Goal: Task Accomplishment & Management: Manage account settings

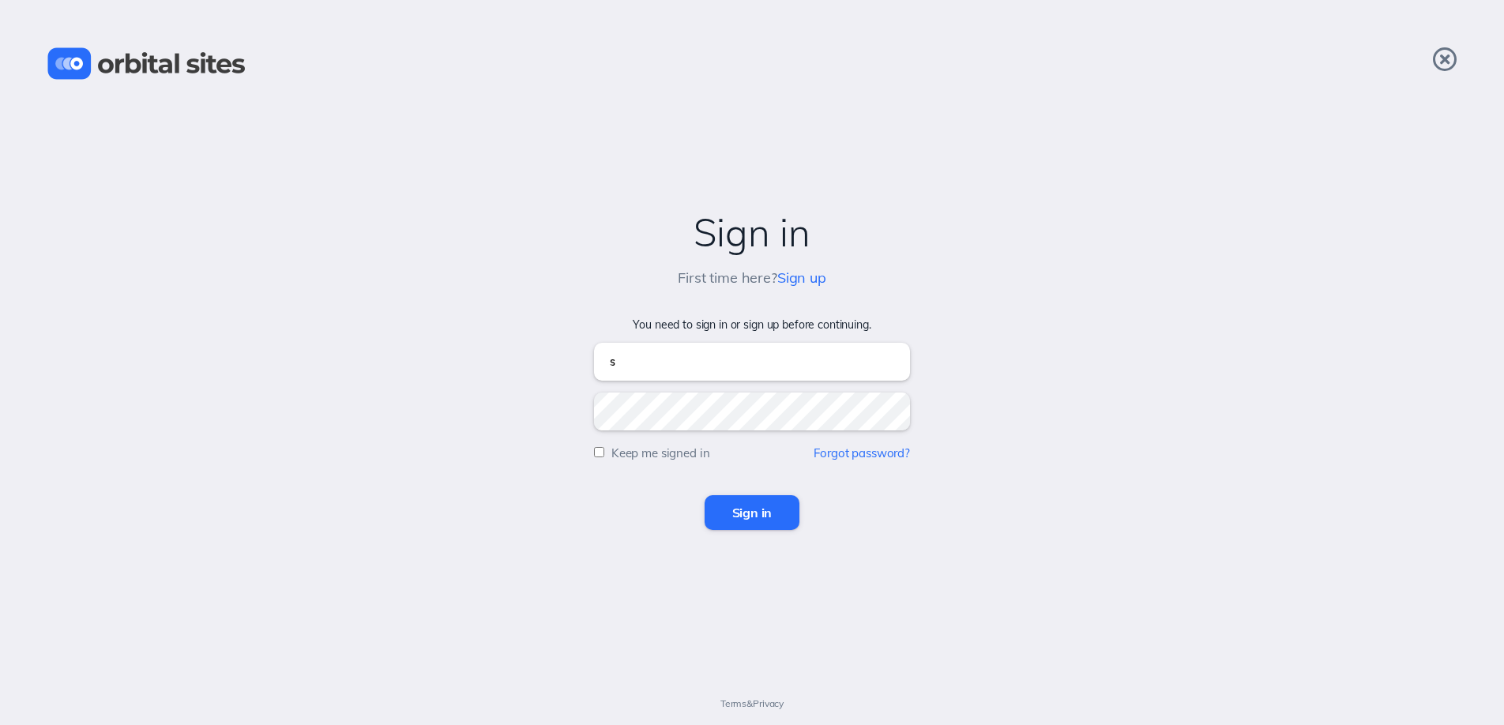
type input "sky@heightschurch.com"
click at [705, 495] on input "Sign in" at bounding box center [753, 512] width 96 height 35
type input "sky@heightschurch.com"
click at [705, 495] on input "Sign in" at bounding box center [753, 512] width 96 height 35
type input "[EMAIL_ADDRESS][DOMAIN_NAME]"
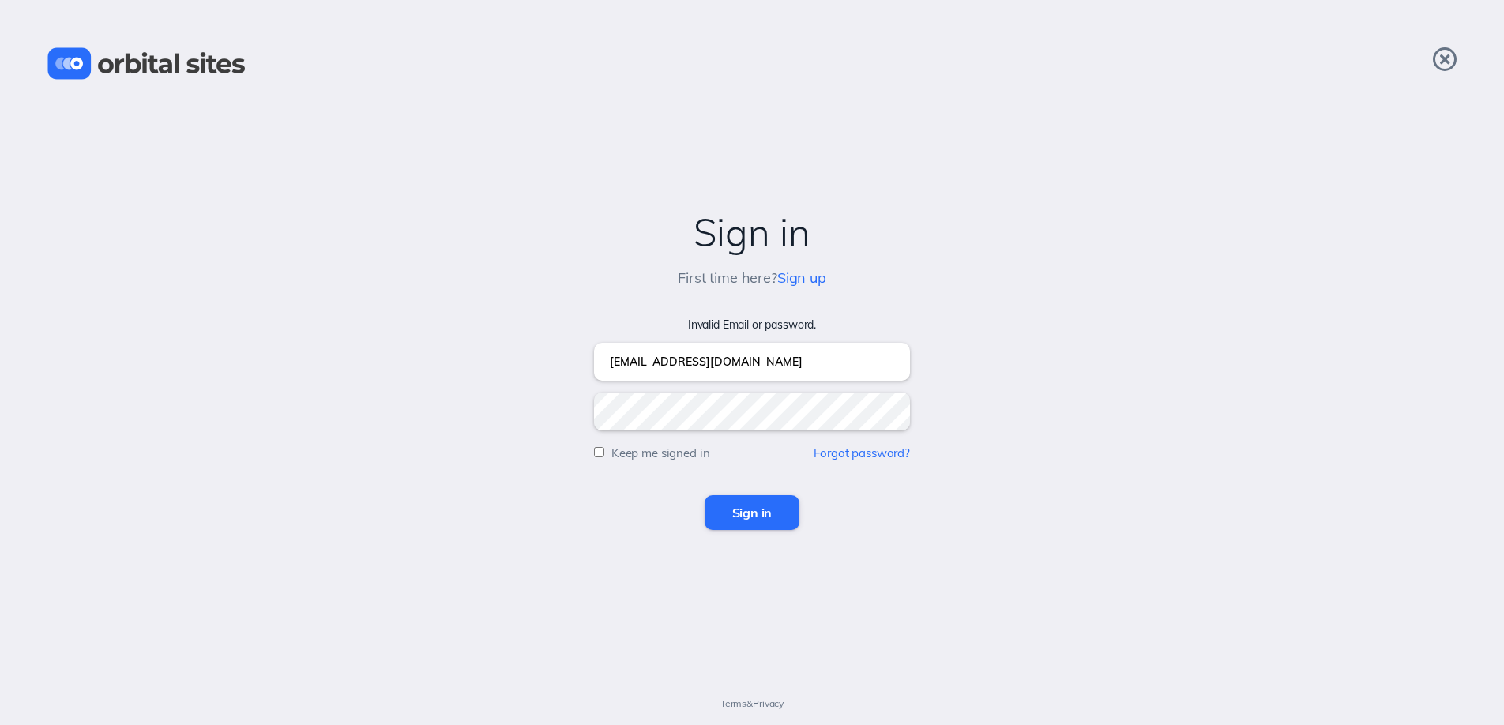
click at [705, 495] on input "Sign in" at bounding box center [753, 512] width 96 height 35
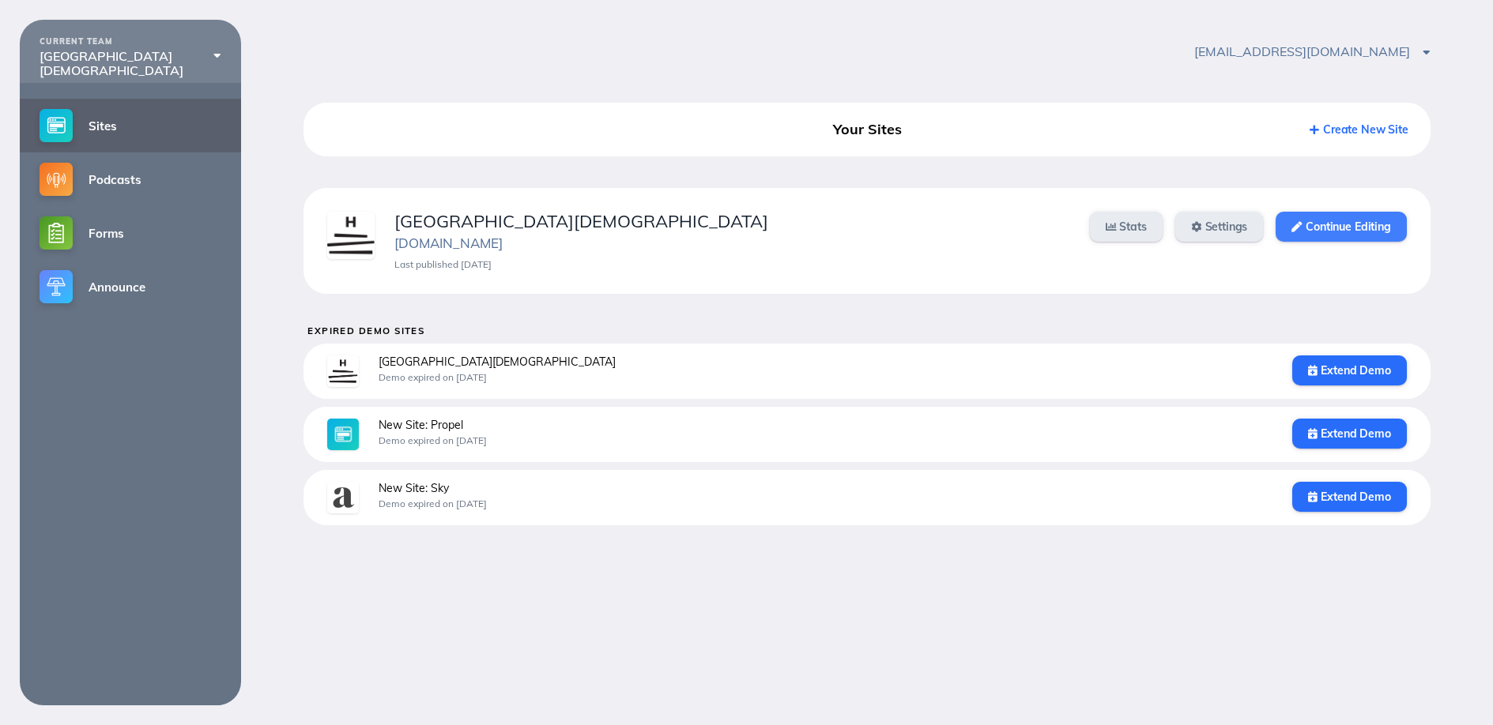
click at [1302, 227] on link "Continue Editing" at bounding box center [1340, 227] width 130 height 30
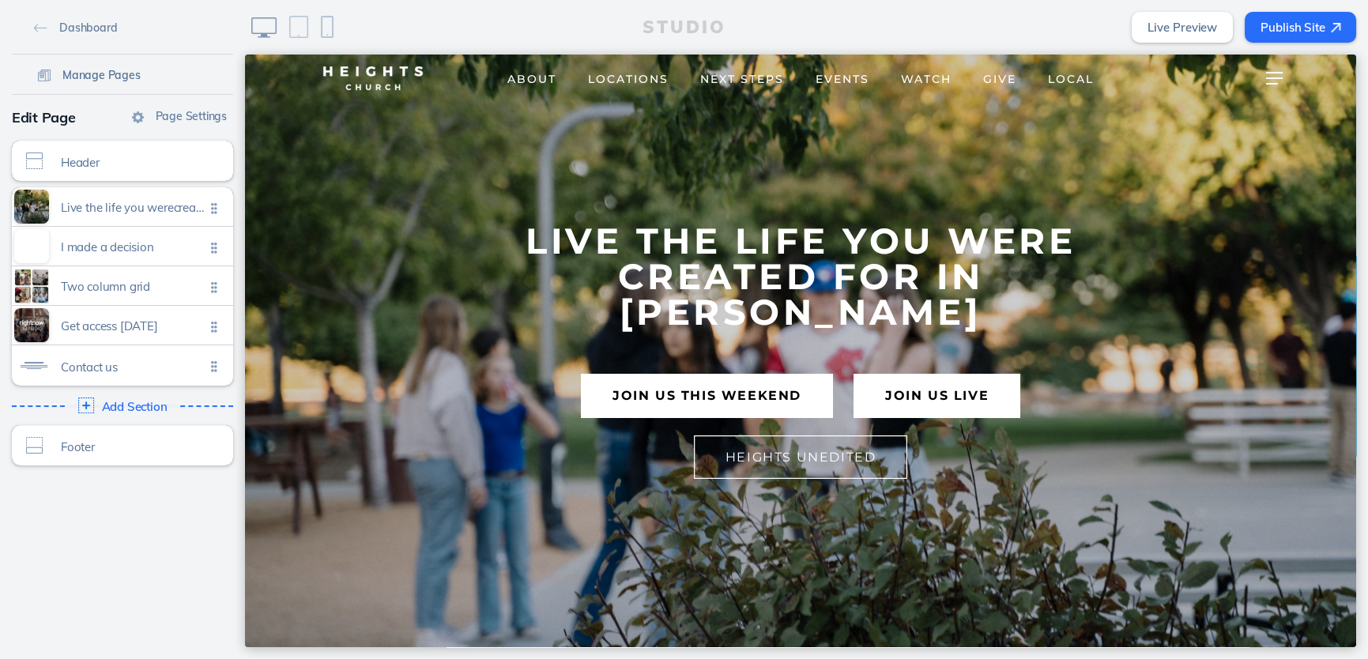
click at [96, 71] on span "Manage Pages" at bounding box center [101, 75] width 78 height 14
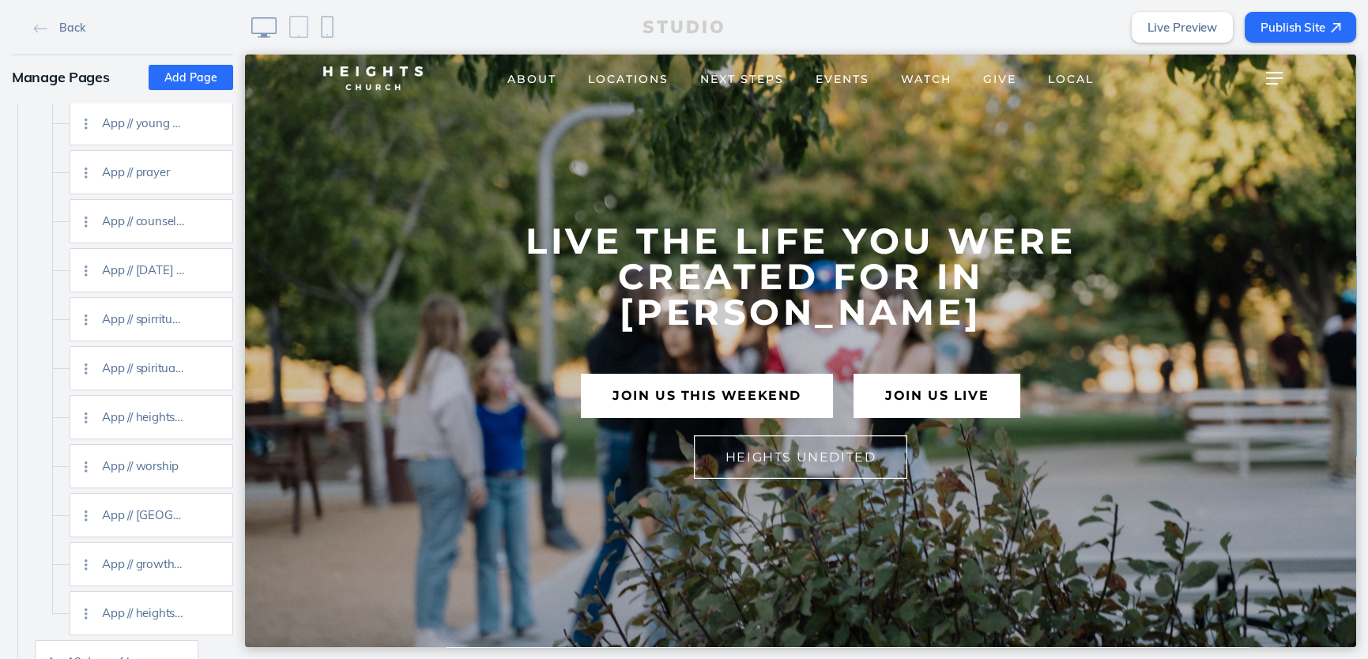
scroll to position [2858, 0]
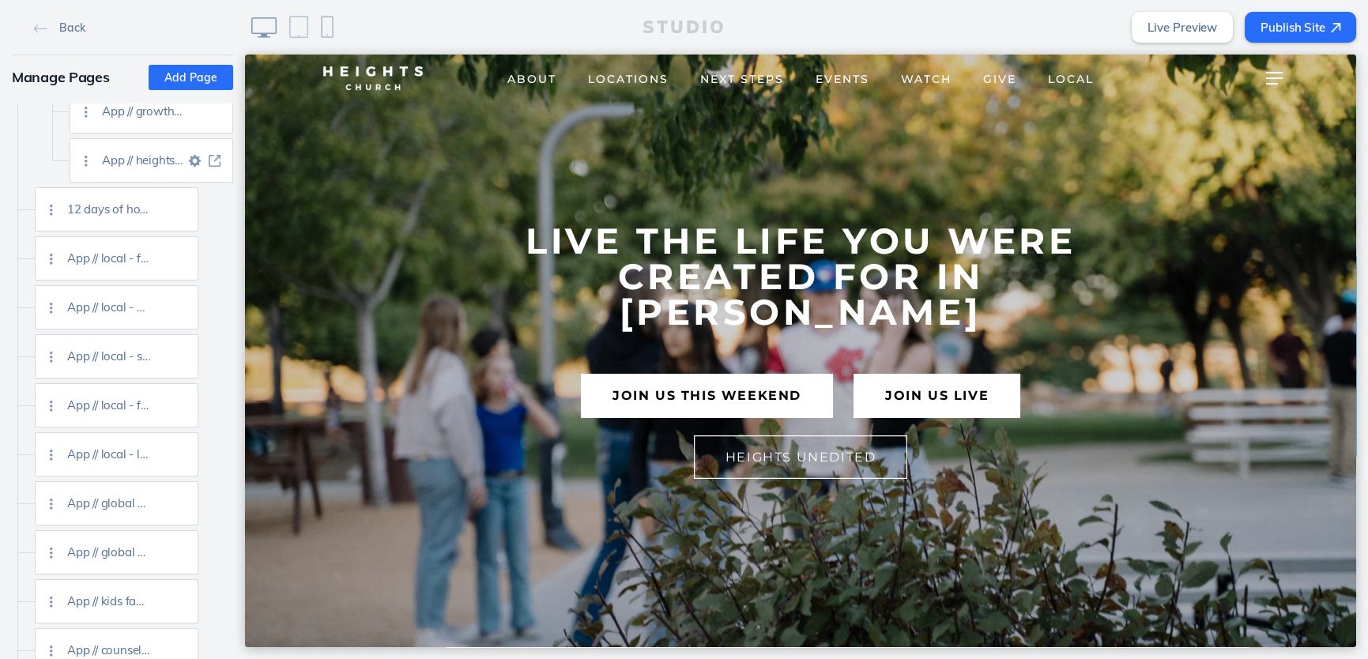
click at [212, 155] on img at bounding box center [215, 161] width 12 height 12
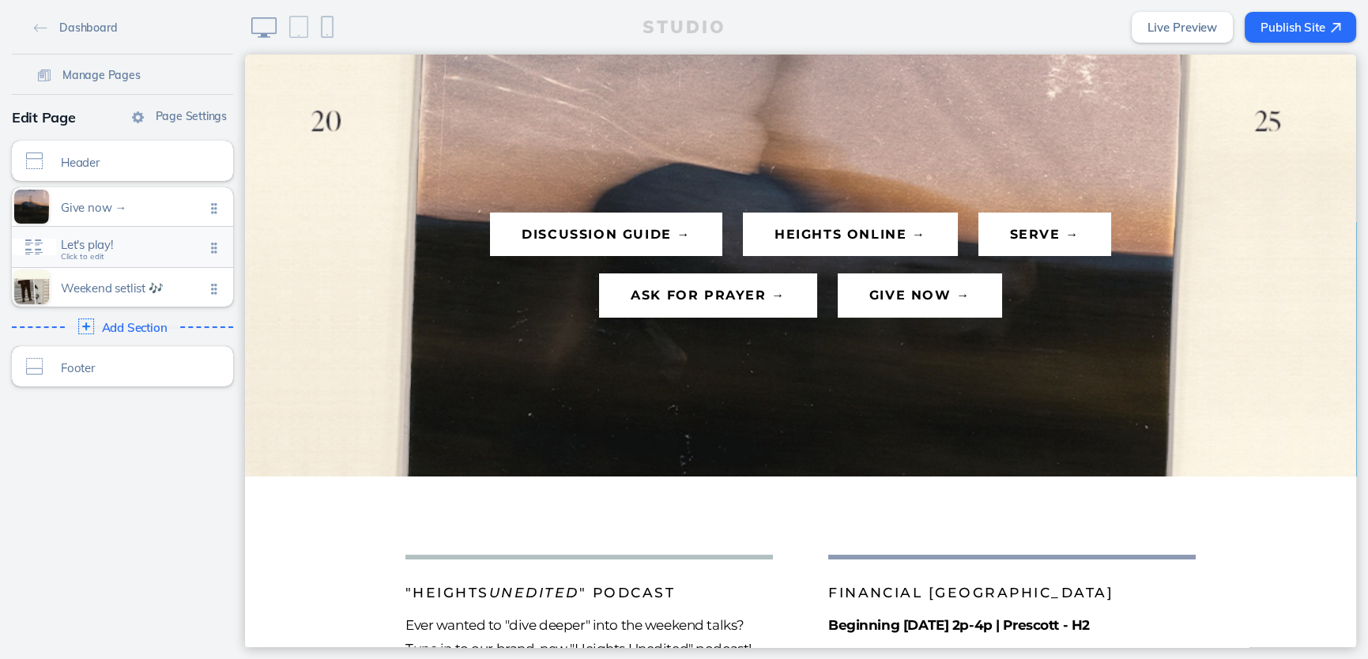
click at [131, 256] on div "Let's play! Click to edit" at bounding box center [122, 247] width 221 height 40
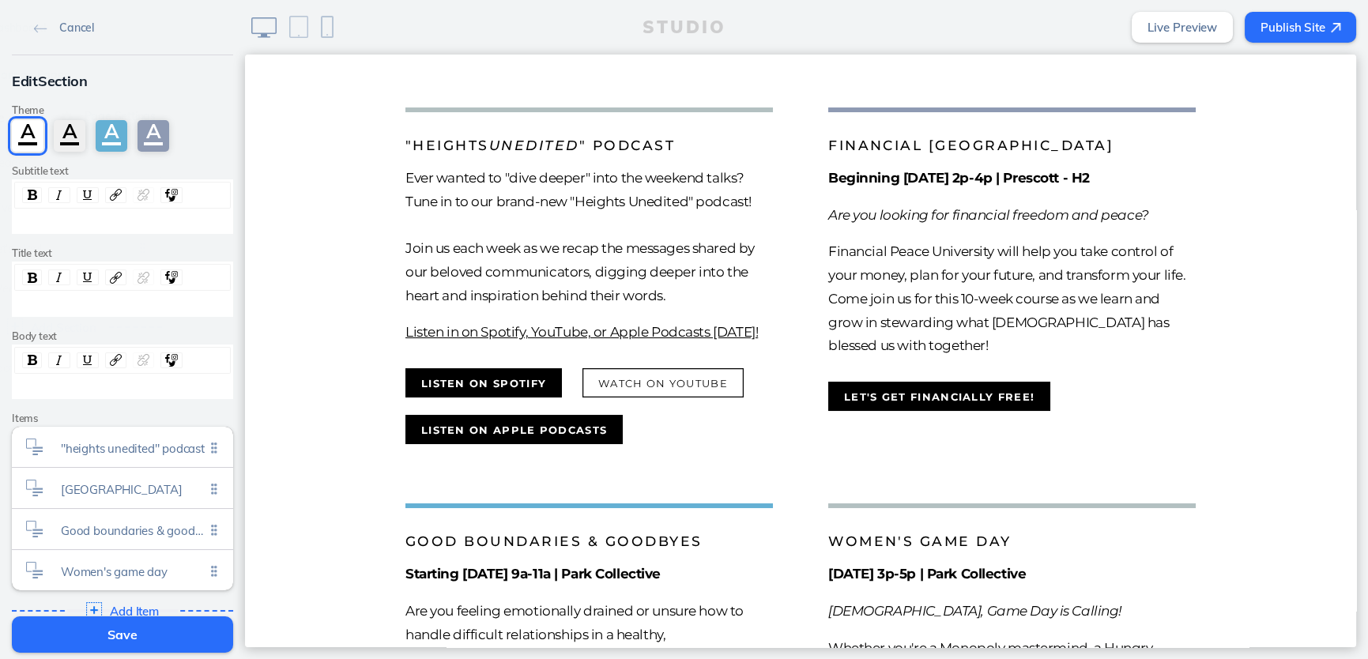
scroll to position [482, 0]
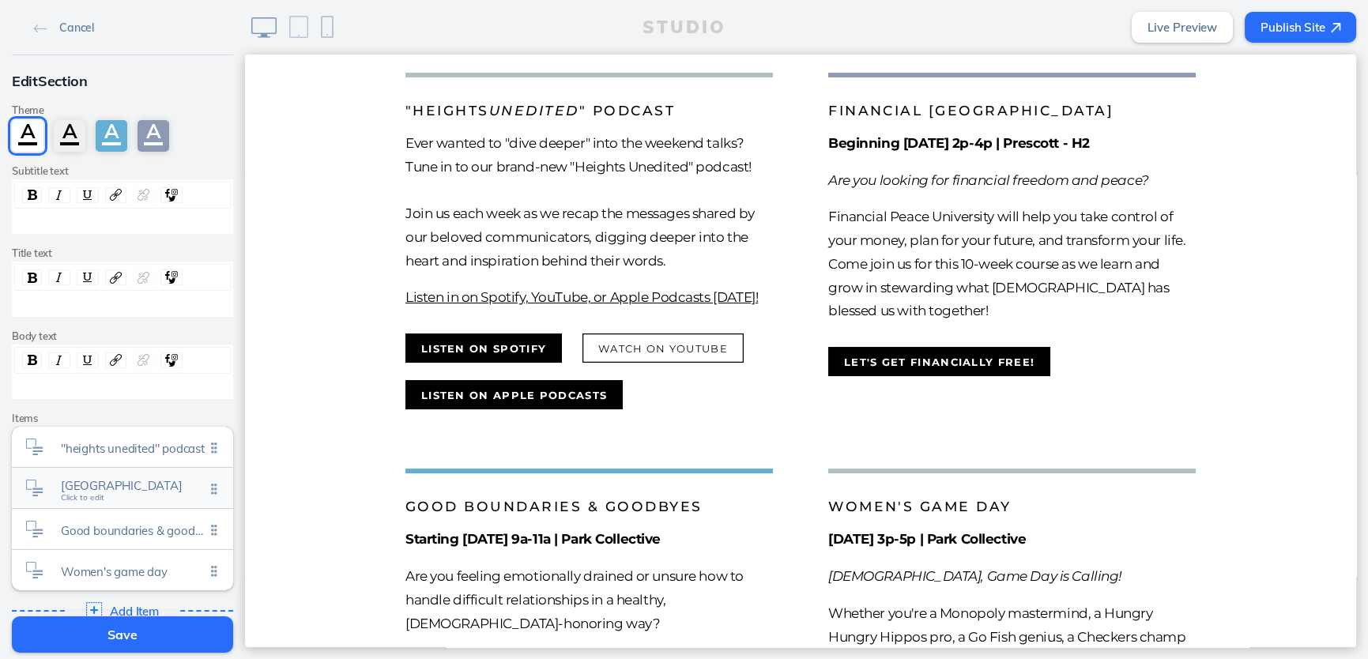
click at [100, 493] on span "Financial peace university Click to edit" at bounding box center [133, 489] width 144 height 13
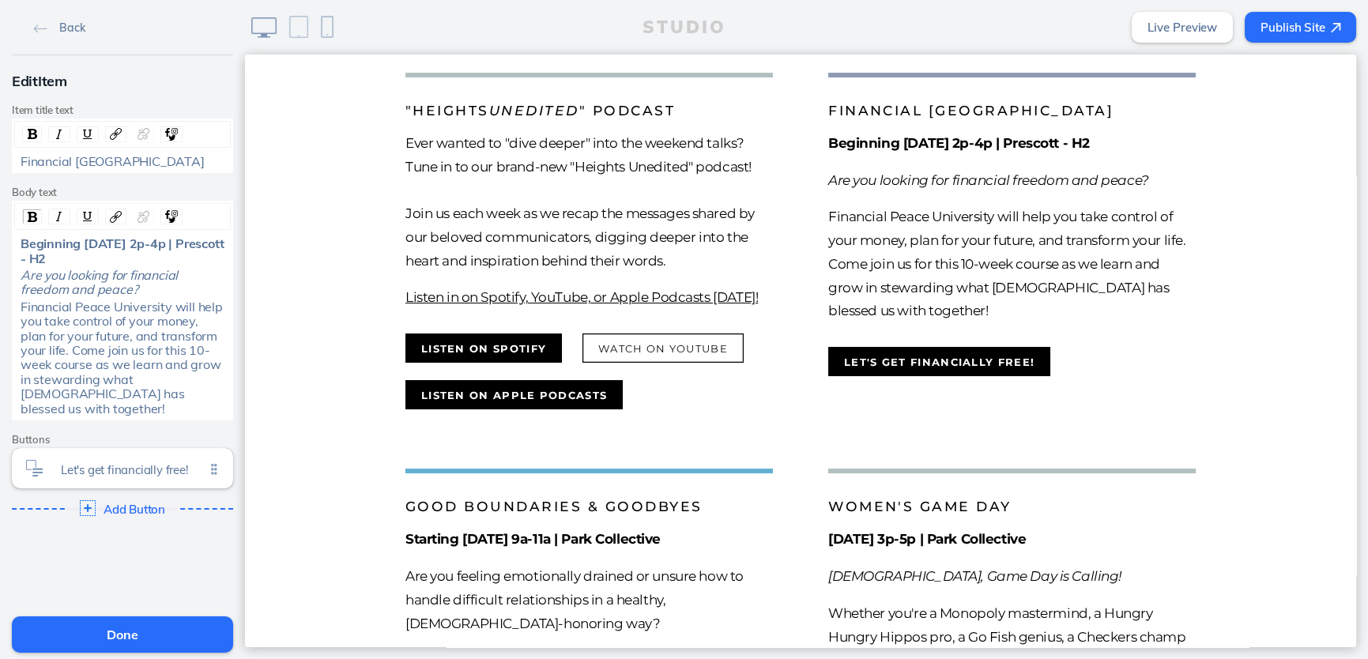
scroll to position [54, 0]
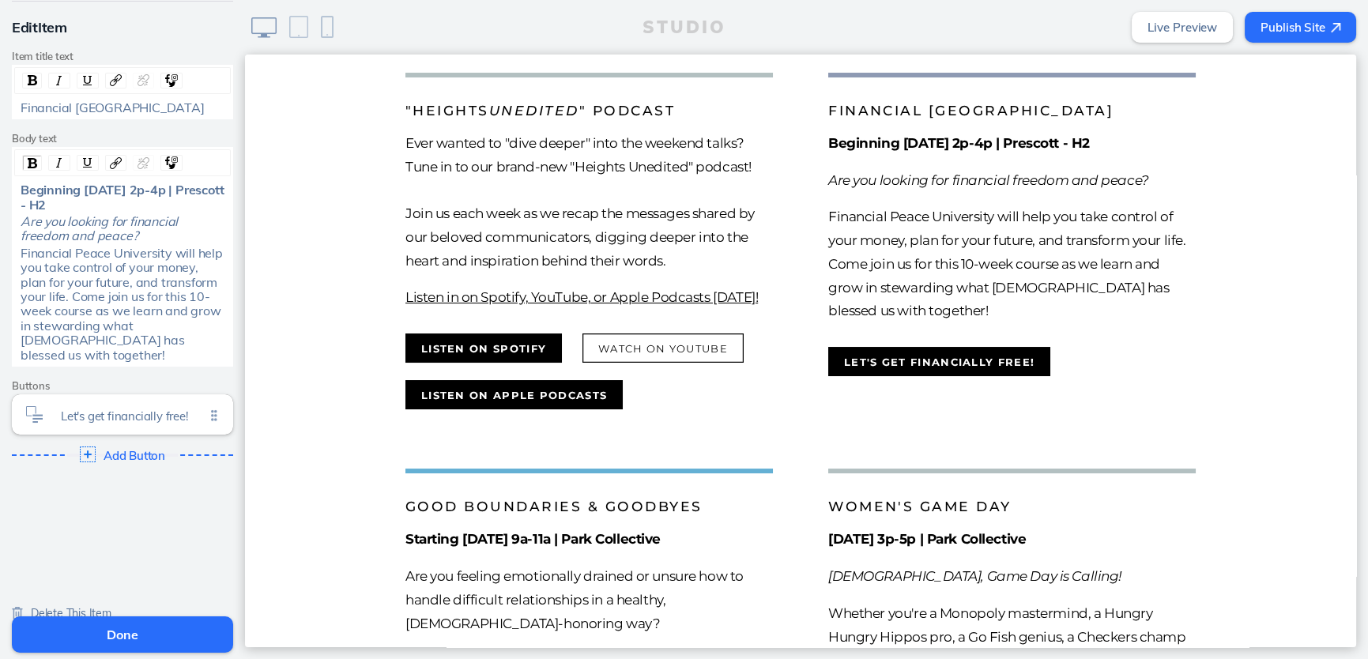
click at [95, 606] on span "Delete This Item" at bounding box center [71, 613] width 81 height 14
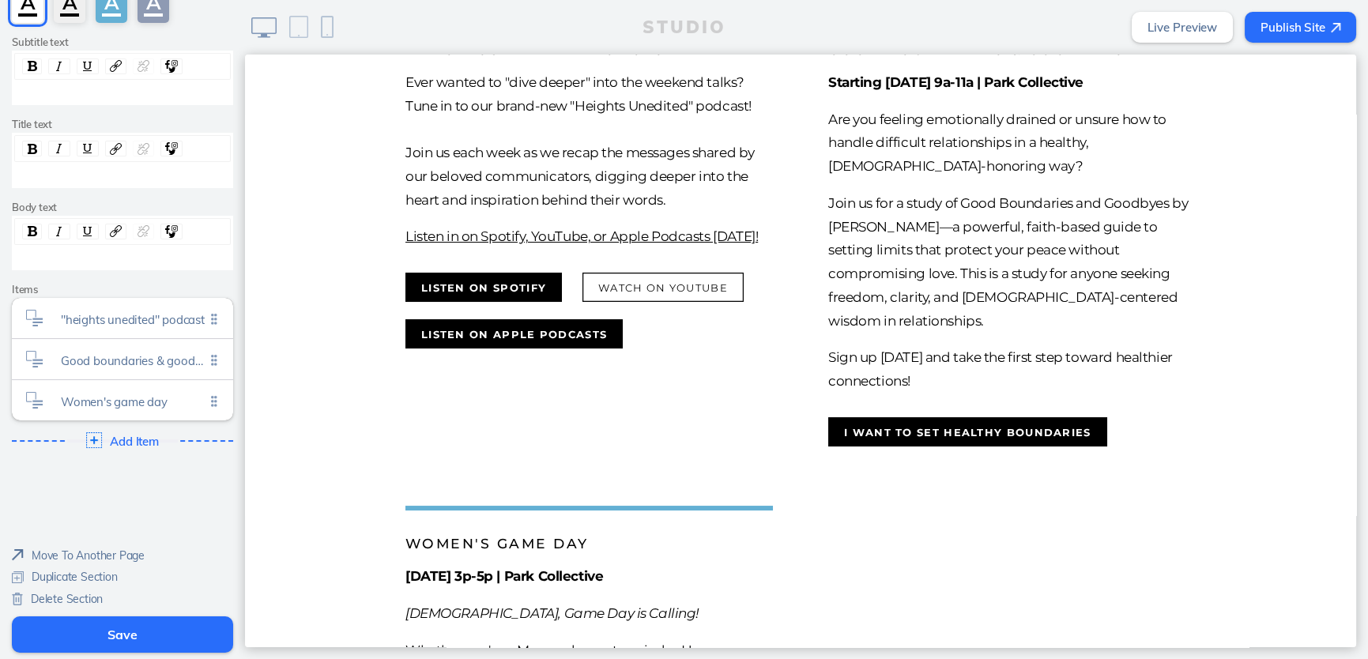
scroll to position [1004, 0]
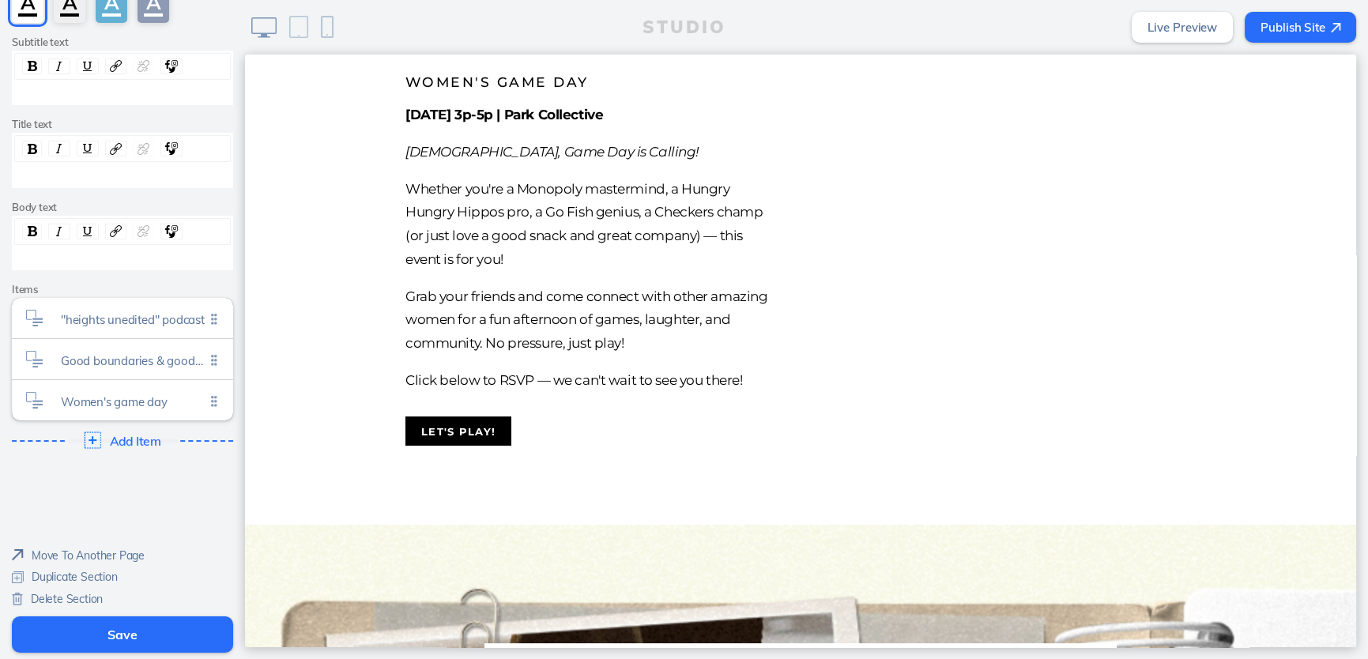
click at [140, 442] on span "Add Item" at bounding box center [135, 441] width 51 height 14
